Goal: Transaction & Acquisition: Obtain resource

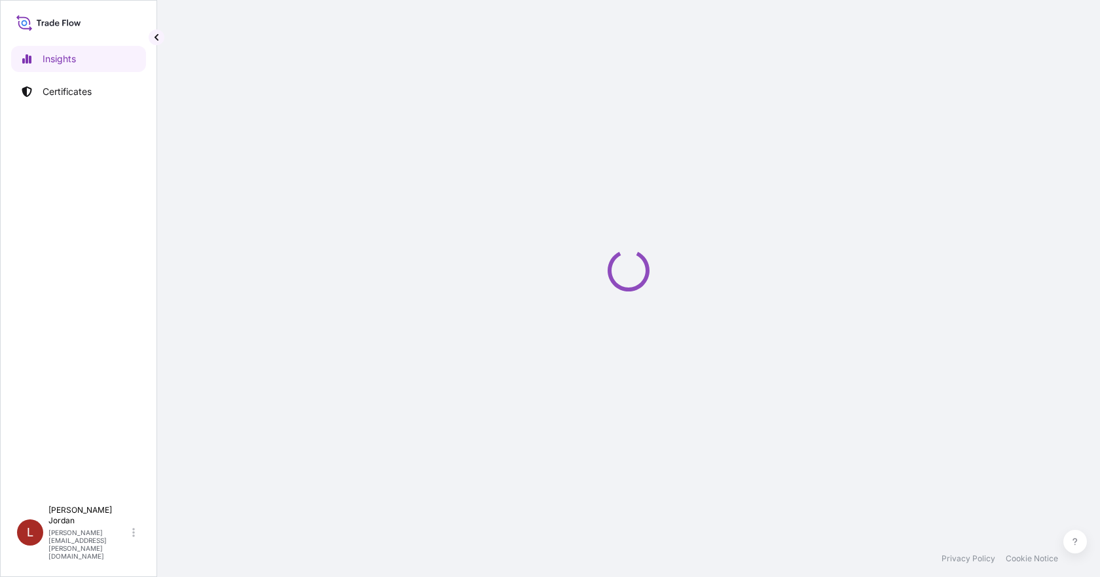
select select "2025"
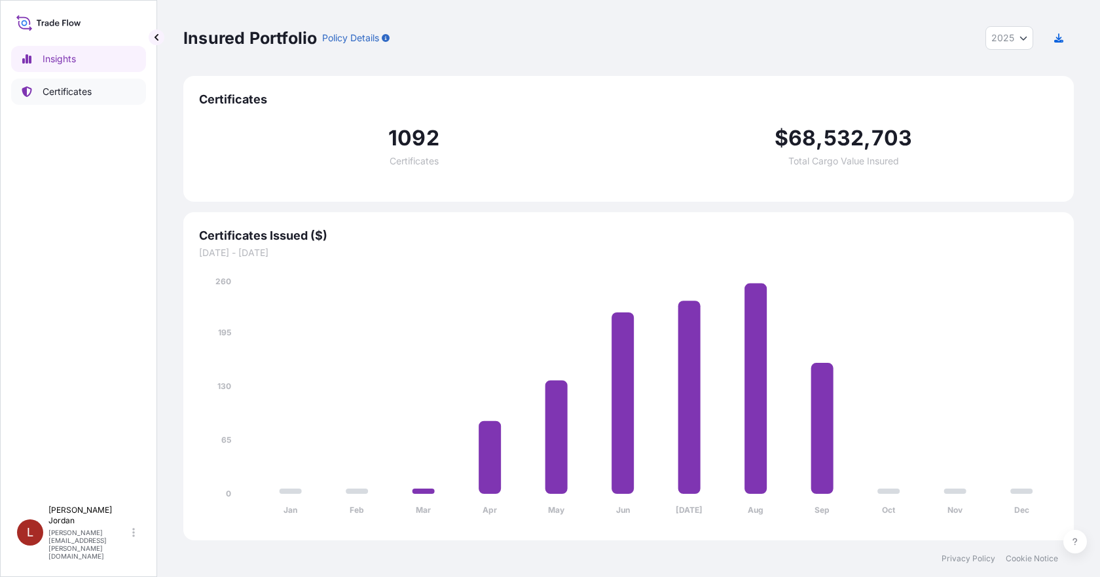
click at [62, 84] on link "Certificates" at bounding box center [78, 92] width 135 height 26
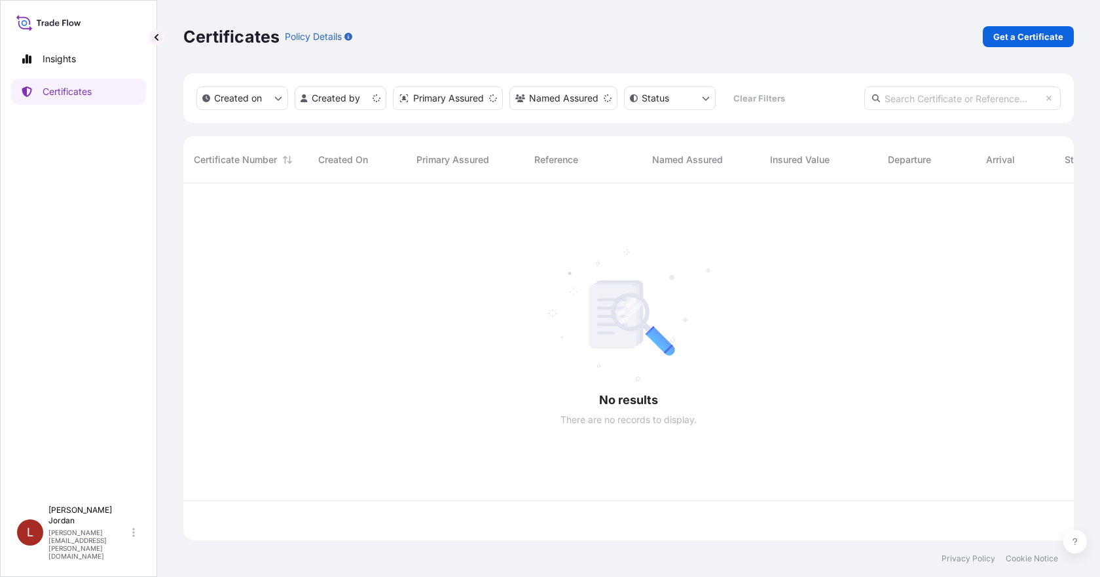
scroll to position [354, 880]
click at [1026, 31] on p "Get a Certificate" at bounding box center [1028, 36] width 70 height 13
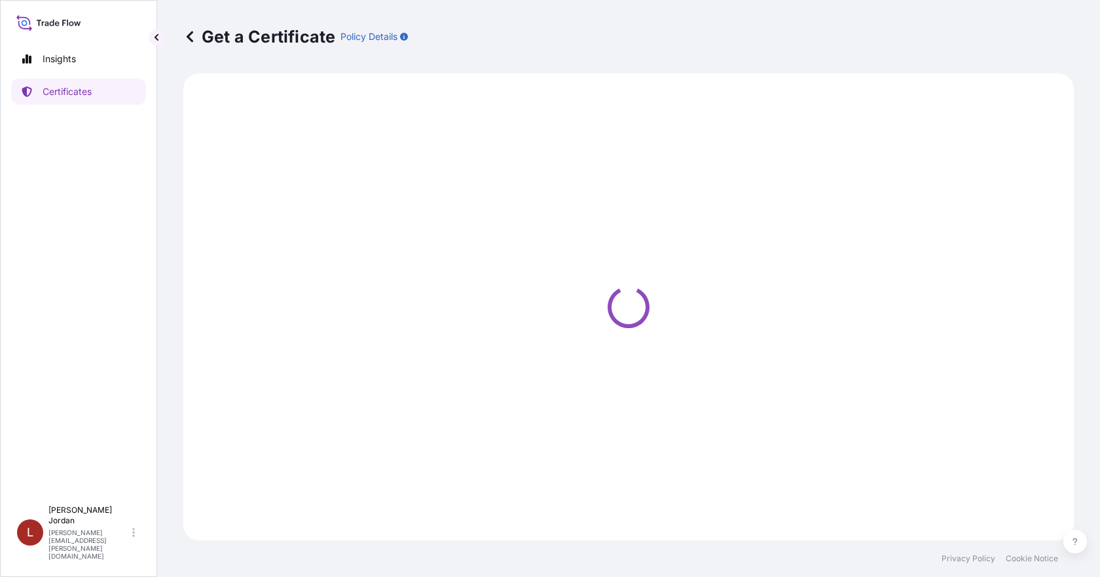
select select "Barge"
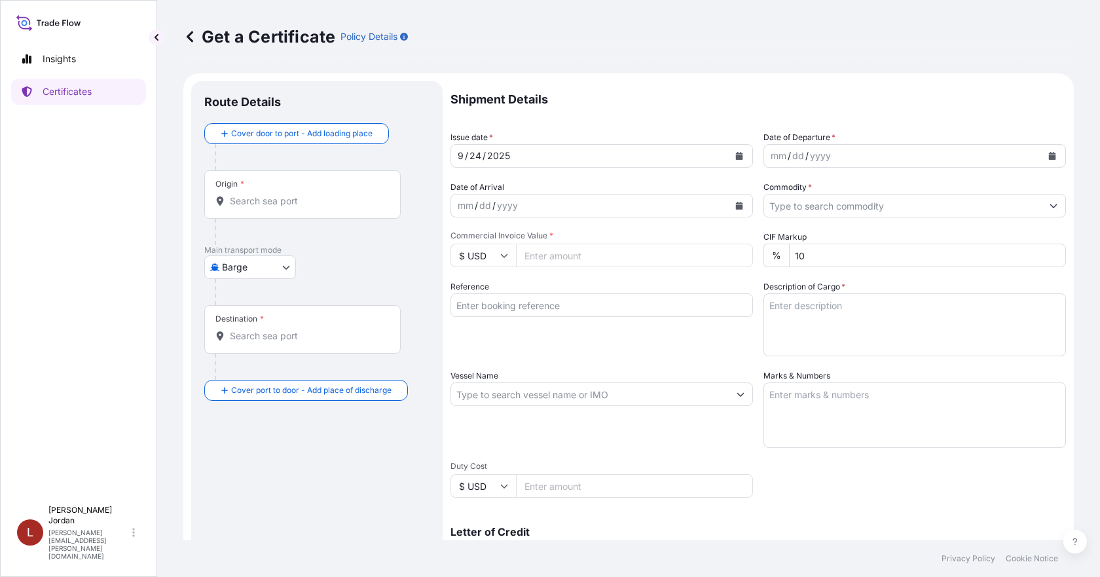
click at [255, 196] on input "Origin *" at bounding box center [307, 200] width 154 height 13
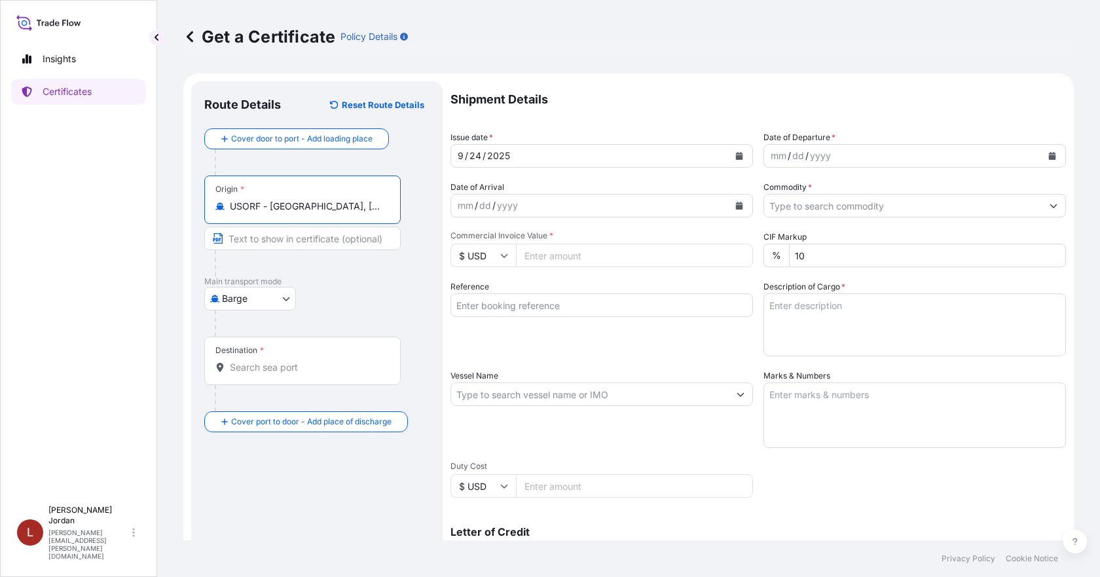
type input "USORF - [GEOGRAPHIC_DATA], [GEOGRAPHIC_DATA]"
click at [300, 357] on div "Destination *" at bounding box center [302, 360] width 196 height 48
click at [300, 361] on input "Destination *" at bounding box center [307, 367] width 154 height 13
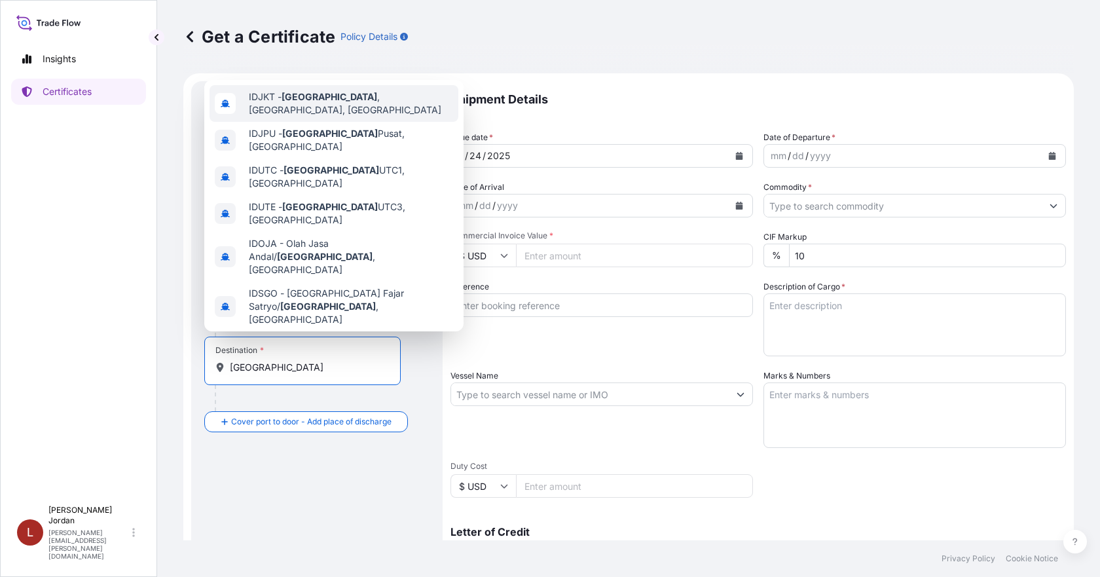
click at [355, 106] on span "IDJKT - [GEOGRAPHIC_DATA] , [GEOGRAPHIC_DATA], [GEOGRAPHIC_DATA]" at bounding box center [351, 103] width 204 height 26
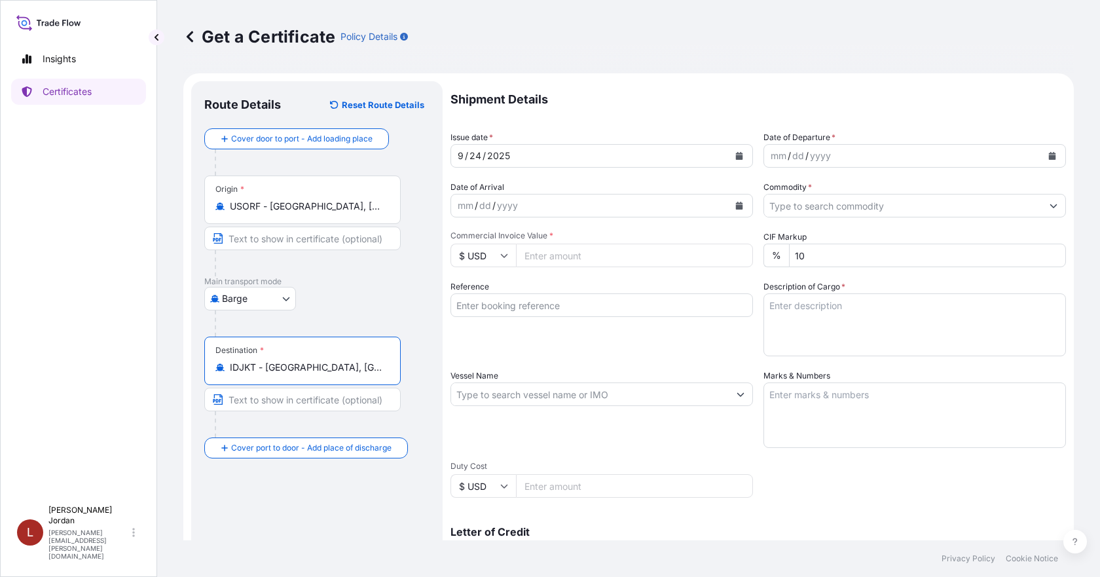
type input "IDJKT - Jakarta, Java, Indonesia"
click at [1041, 151] on button "Calendar" at bounding box center [1051, 155] width 21 height 21
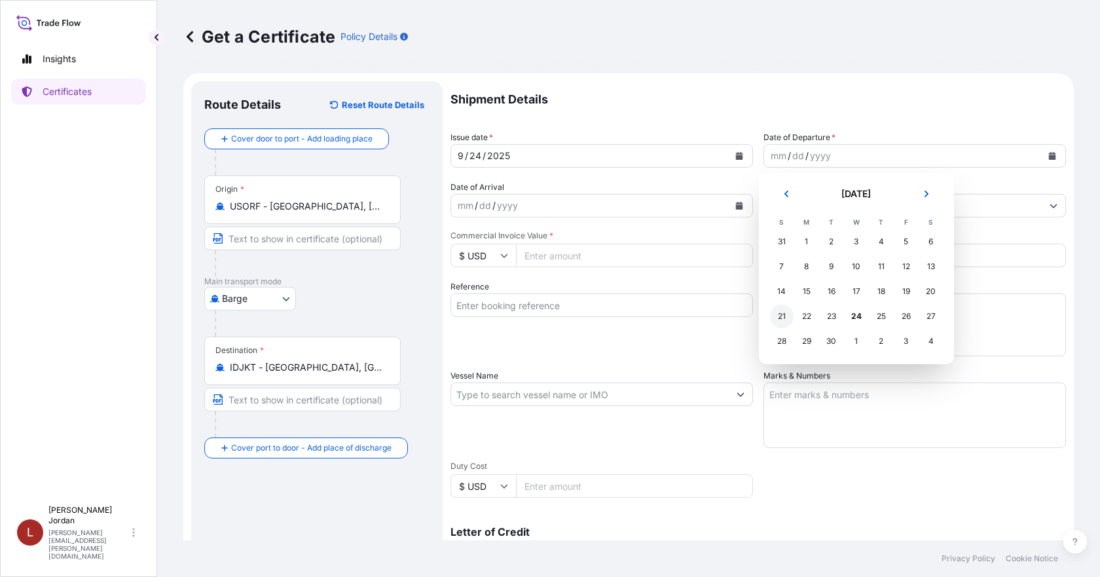
click at [786, 315] on div "21" at bounding box center [782, 316] width 24 height 24
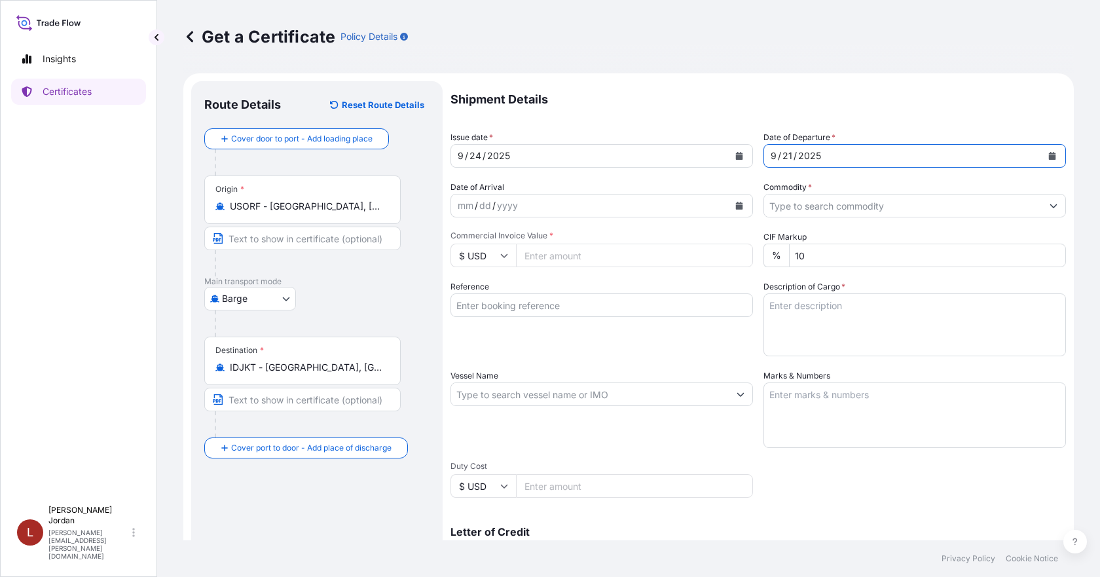
click at [971, 207] on input "Commodity *" at bounding box center [903, 206] width 278 height 24
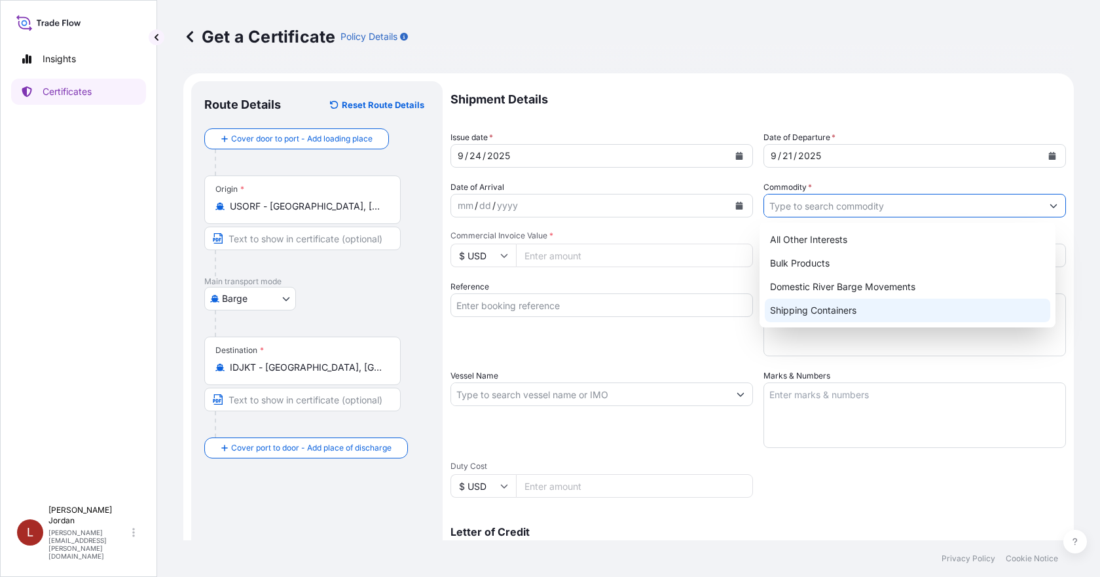
click at [852, 300] on div "Shipping Containers" at bounding box center [908, 311] width 286 height 24
type input "Shipping Containers"
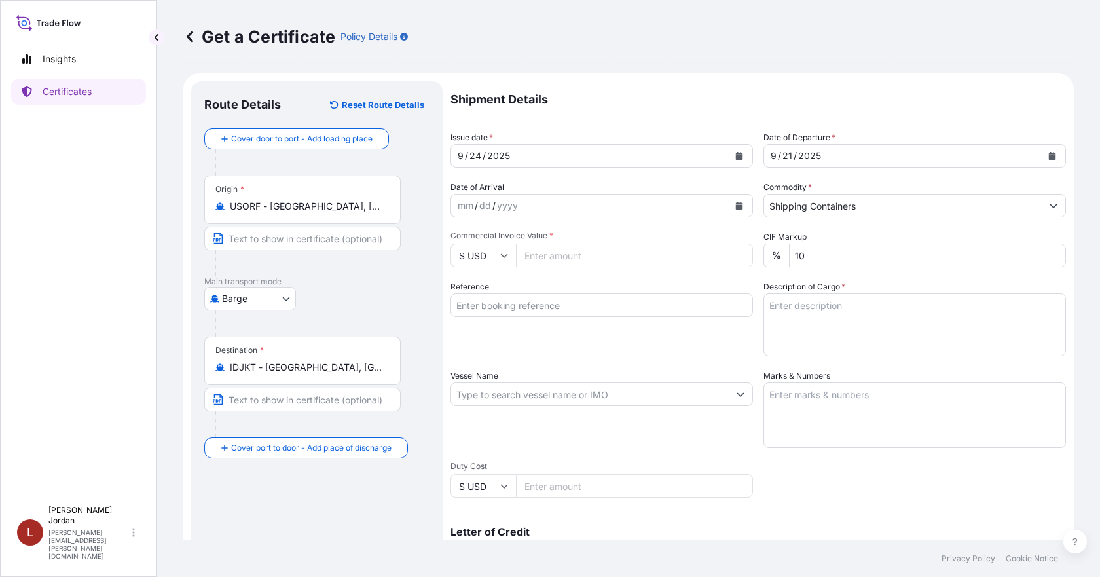
click at [560, 261] on input "Commercial Invoice Value *" at bounding box center [634, 256] width 237 height 24
click at [613, 306] on input "Reference" at bounding box center [601, 305] width 302 height 24
paste input "80000109233"
type input "80000109233"
click at [606, 253] on input "Commercial Invoice Value *" at bounding box center [634, 256] width 237 height 24
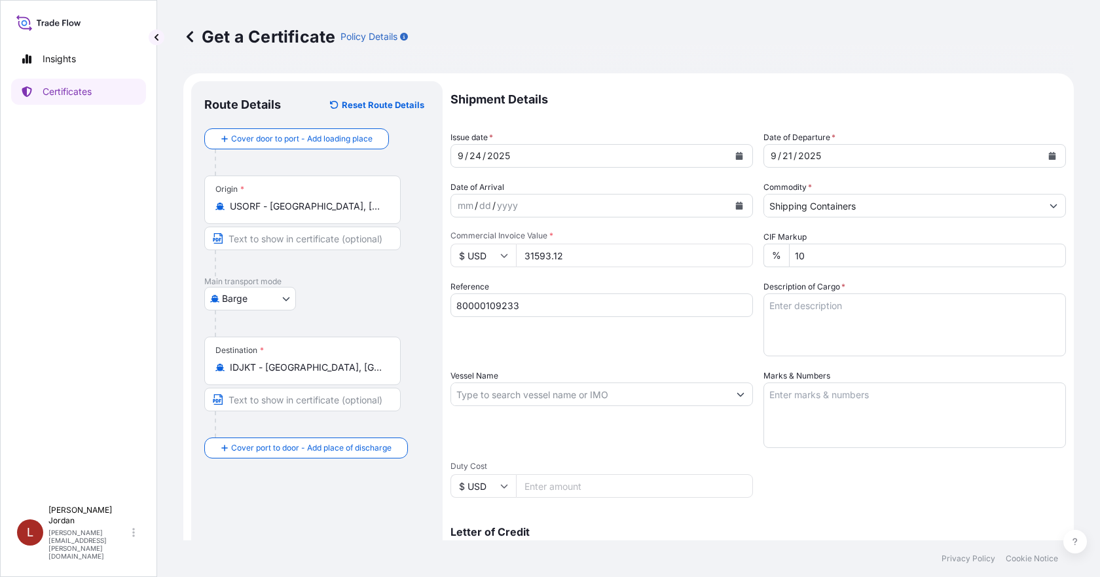
type input "31593.12"
click at [626, 276] on div "Shipment Details Issue date * 9 / 24 / 2025 Date of Departure * 9 / 21 / 2025 D…" at bounding box center [757, 393] width 615 height 624
click at [814, 298] on textarea "Description of Cargo *" at bounding box center [914, 324] width 302 height 63
paste textarea "64 - 4G FIBERBOARD BOXES CARBOPOL SILK 100 POLYMER, BOX Not Regulated. NMFC 156…"
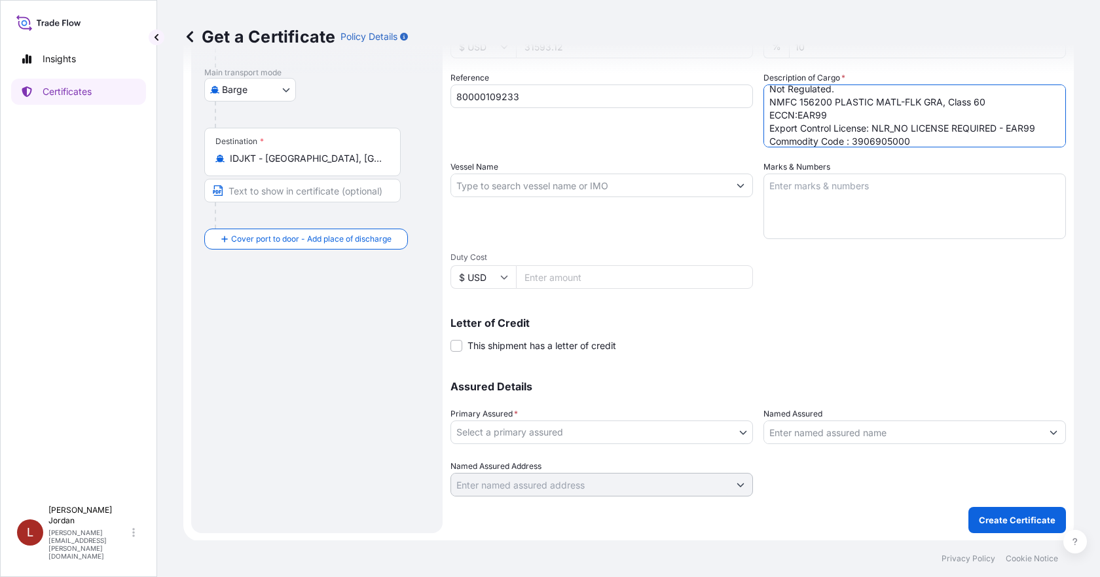
scroll to position [209, 0]
type textarea "64 - 4G FIBERBOARD BOXES CARBOPOL SILK 100 POLYMER, BOX Not Regulated. NMFC 156…"
click at [649, 433] on body "Insights Certificates L Lanice Jordan lanice.jordan@shipuwl.com Get a Certifica…" at bounding box center [550, 288] width 1100 height 577
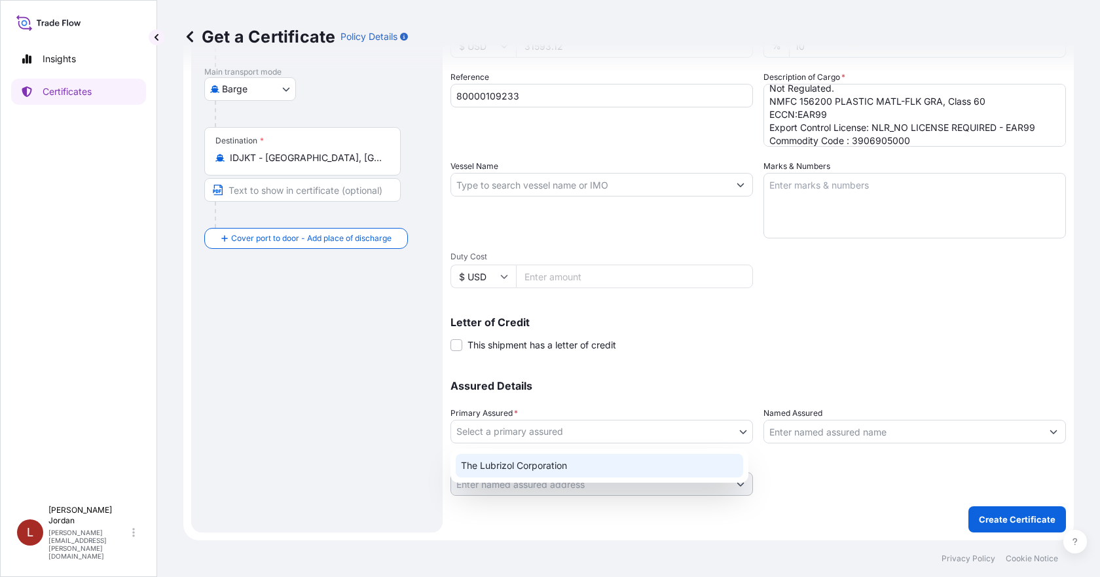
click at [649, 462] on div "The Lubrizol Corporation" at bounding box center [599, 466] width 287 height 24
select select "31566"
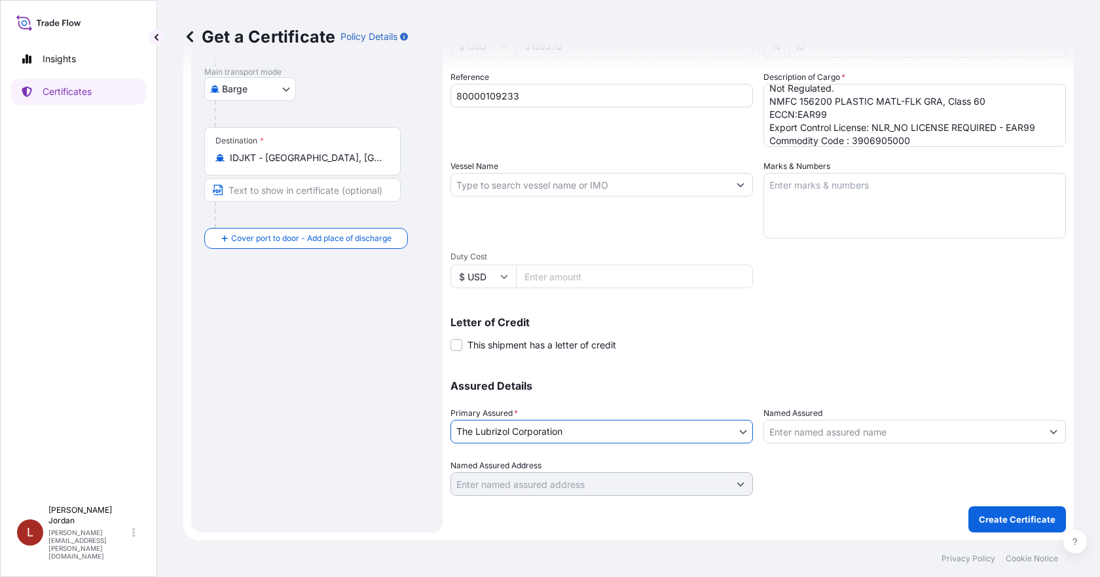
click at [825, 428] on input "Named Assured" at bounding box center [903, 432] width 278 height 24
click at [817, 422] on input "Named Assured" at bounding box center [903, 432] width 278 height 24
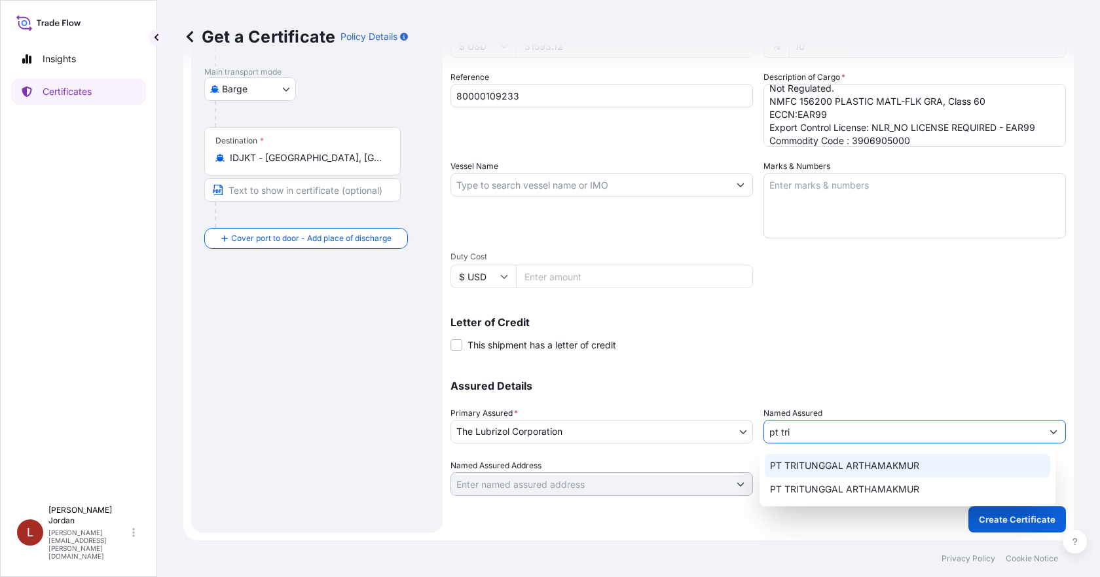
click at [821, 467] on span "PT TRITUNGGAL ARTHAMAKMUR" at bounding box center [844, 465] width 149 height 13
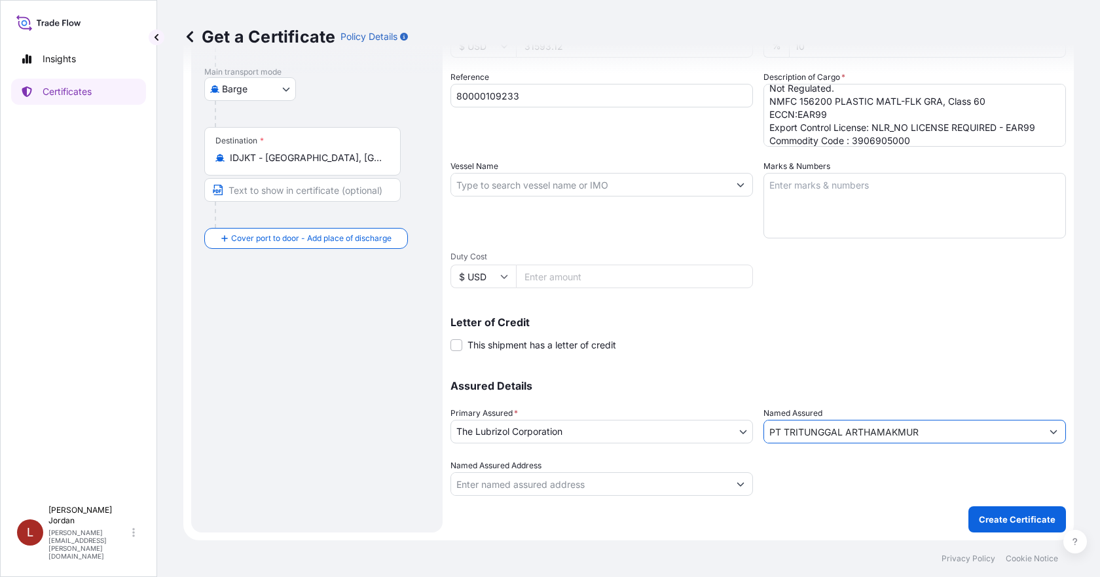
type input "PT TRITUNGGAL ARTHAMAKMUR"
click at [826, 477] on div at bounding box center [914, 477] width 302 height 37
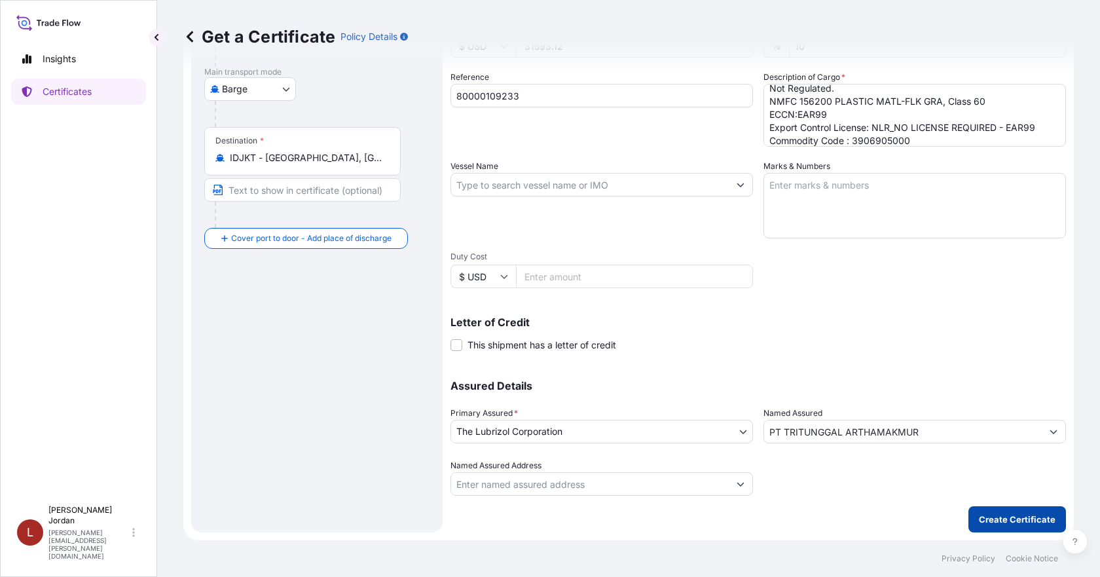
click at [989, 516] on p "Create Certificate" at bounding box center [1017, 519] width 77 height 13
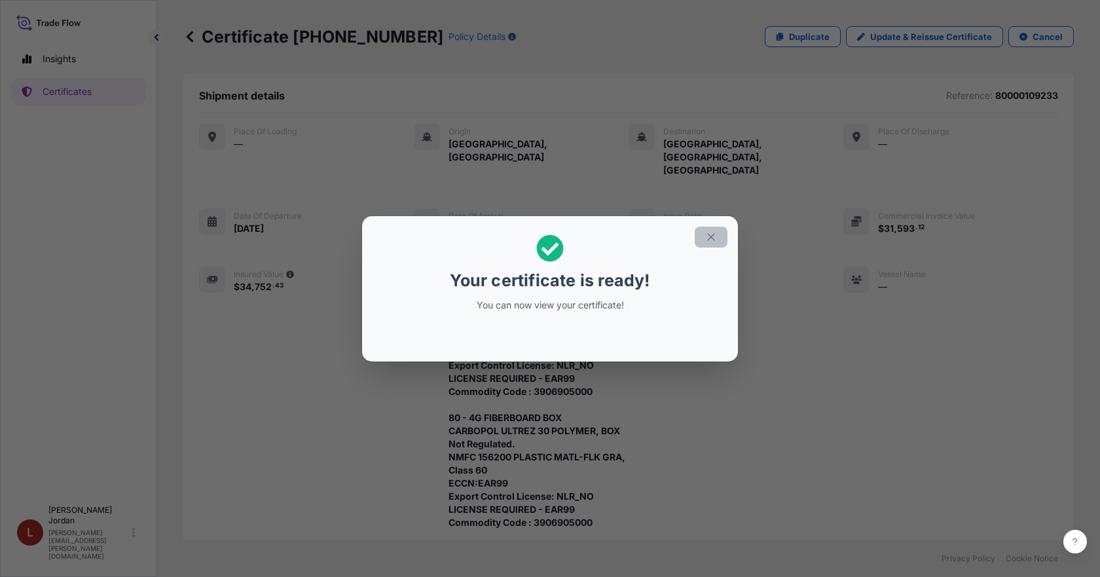
click at [710, 230] on button "button" at bounding box center [711, 236] width 33 height 21
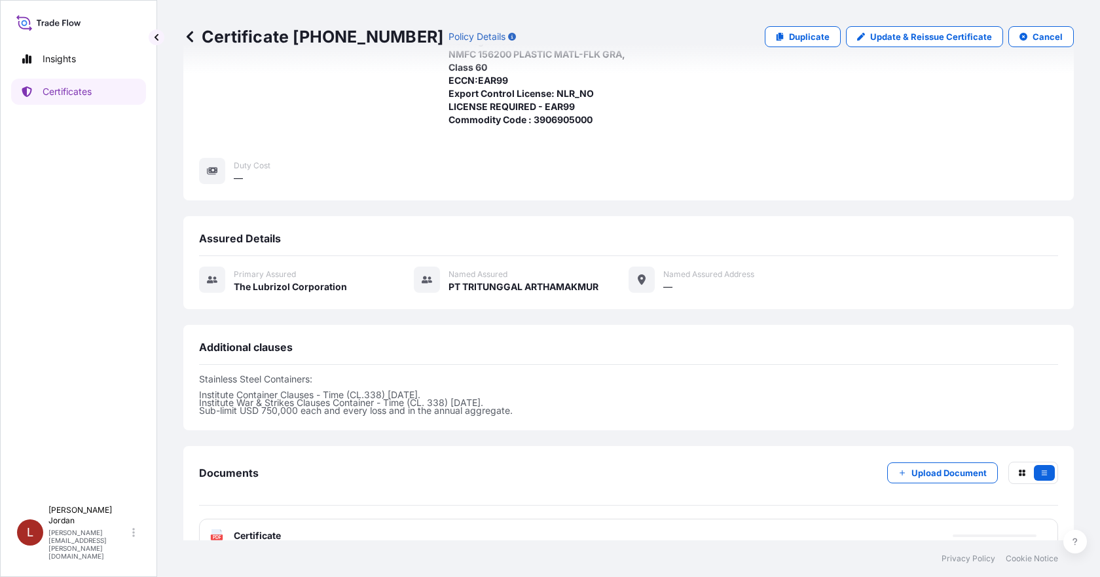
scroll to position [666, 0]
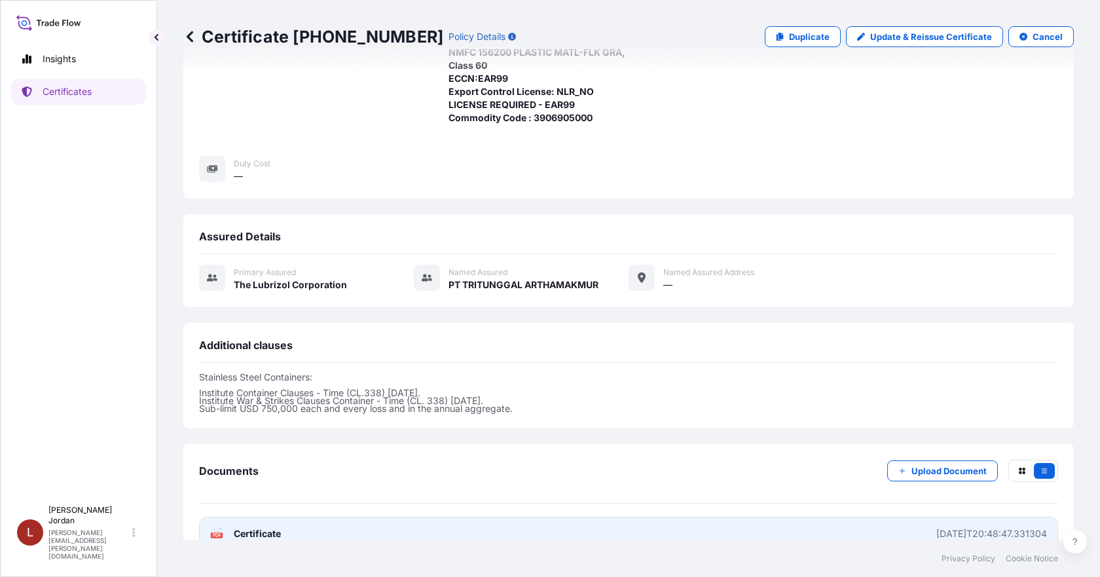
click at [549, 516] on link "PDF Certificate 2025-09-24T20:48:47.331304" at bounding box center [628, 533] width 859 height 34
